Goal: Information Seeking & Learning: Learn about a topic

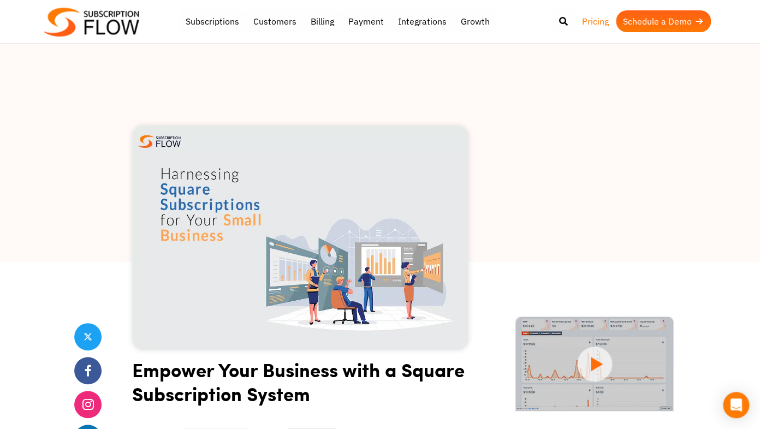
click at [596, 25] on link "Pricing" at bounding box center [595, 21] width 41 height 22
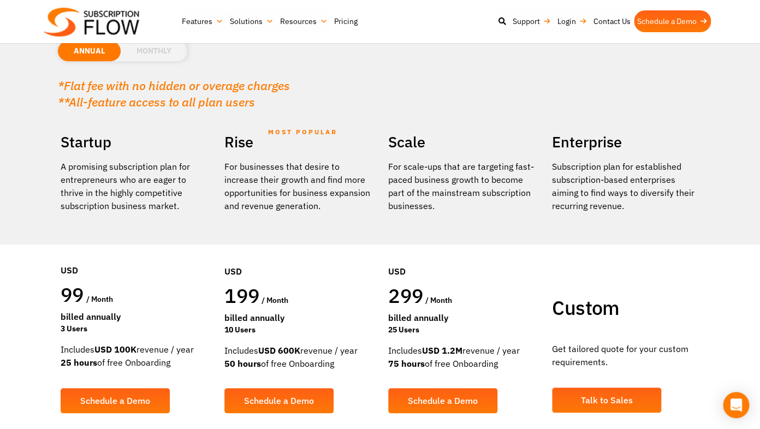
scroll to position [130, 0]
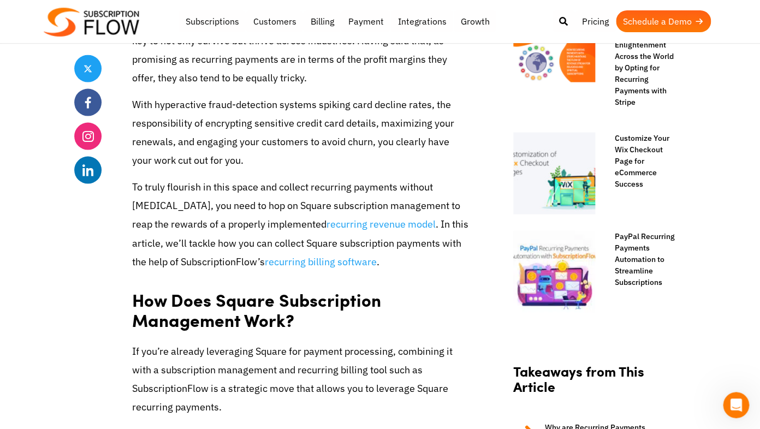
scroll to position [568, 0]
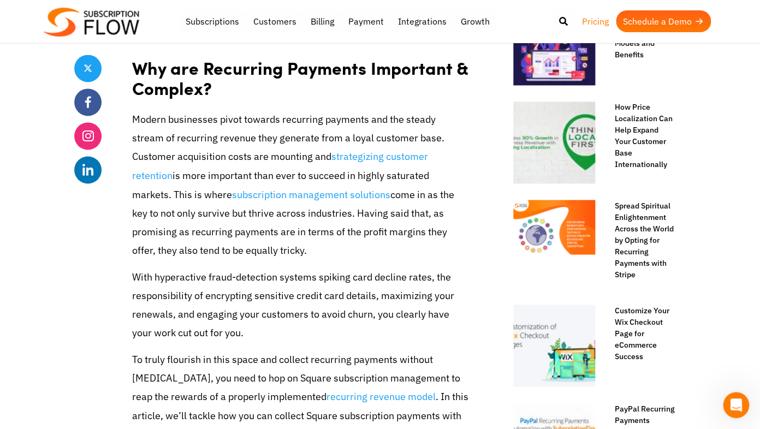
click at [589, 23] on link "Pricing" at bounding box center [595, 21] width 41 height 22
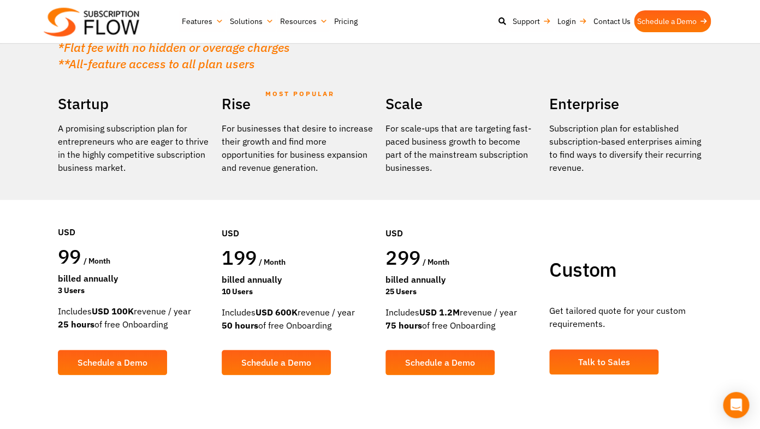
scroll to position [169, 0]
